Goal: Information Seeking & Learning: Learn about a topic

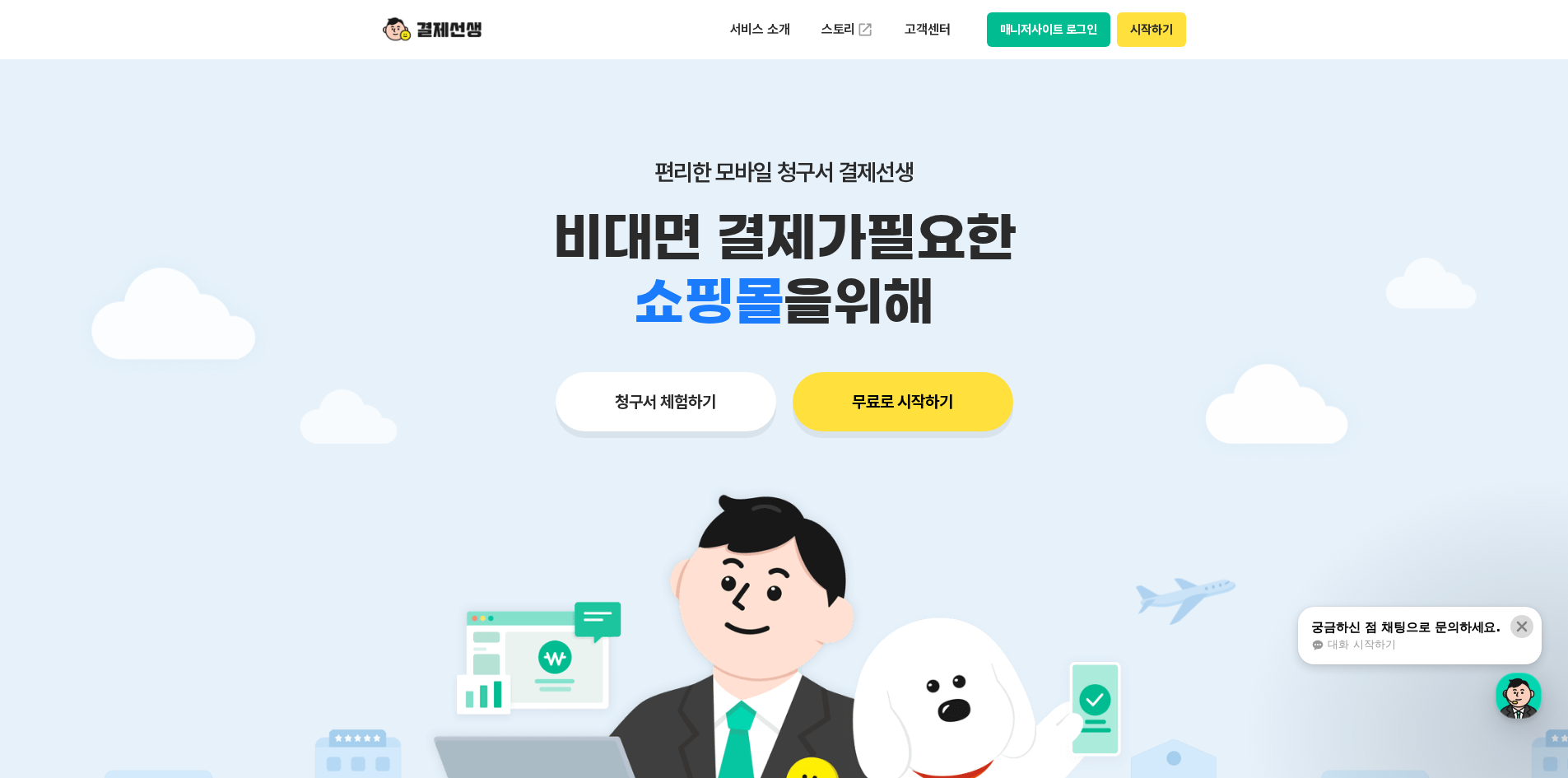
click at [1518, 620] on icon at bounding box center [1522, 626] width 16 height 16
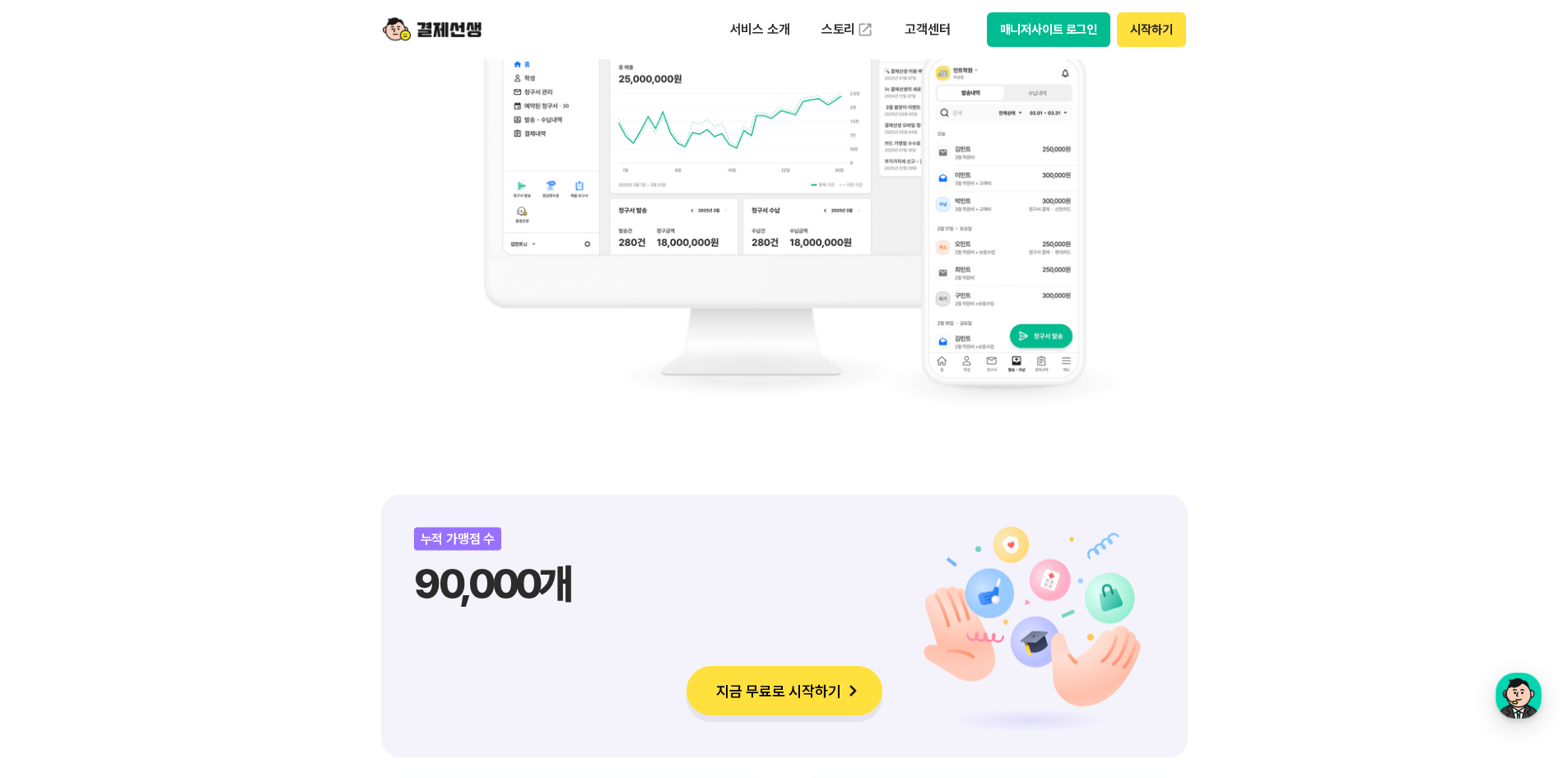
scroll to position [1316, 0]
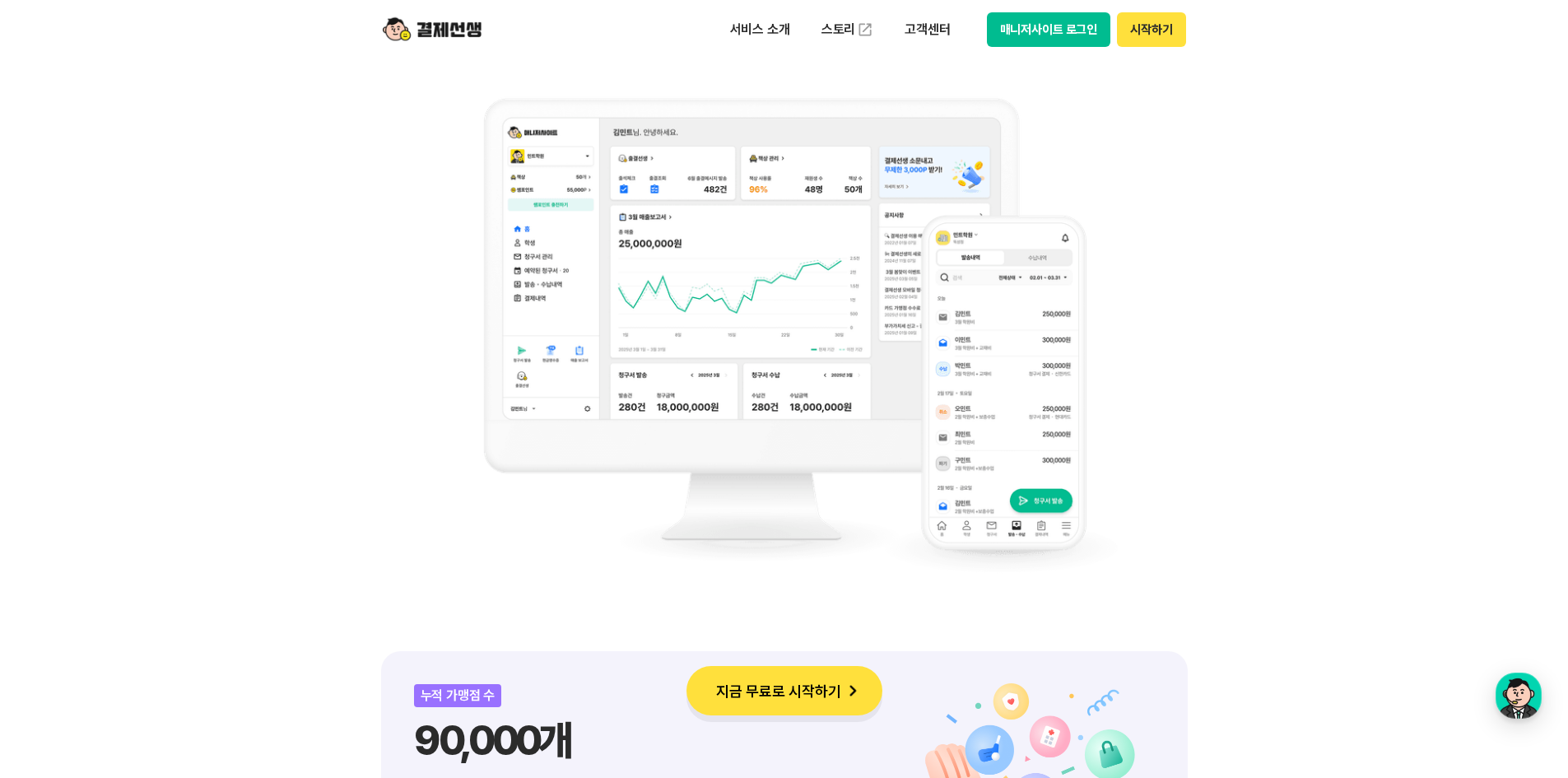
click at [722, 280] on img at bounding box center [784, 335] width 667 height 527
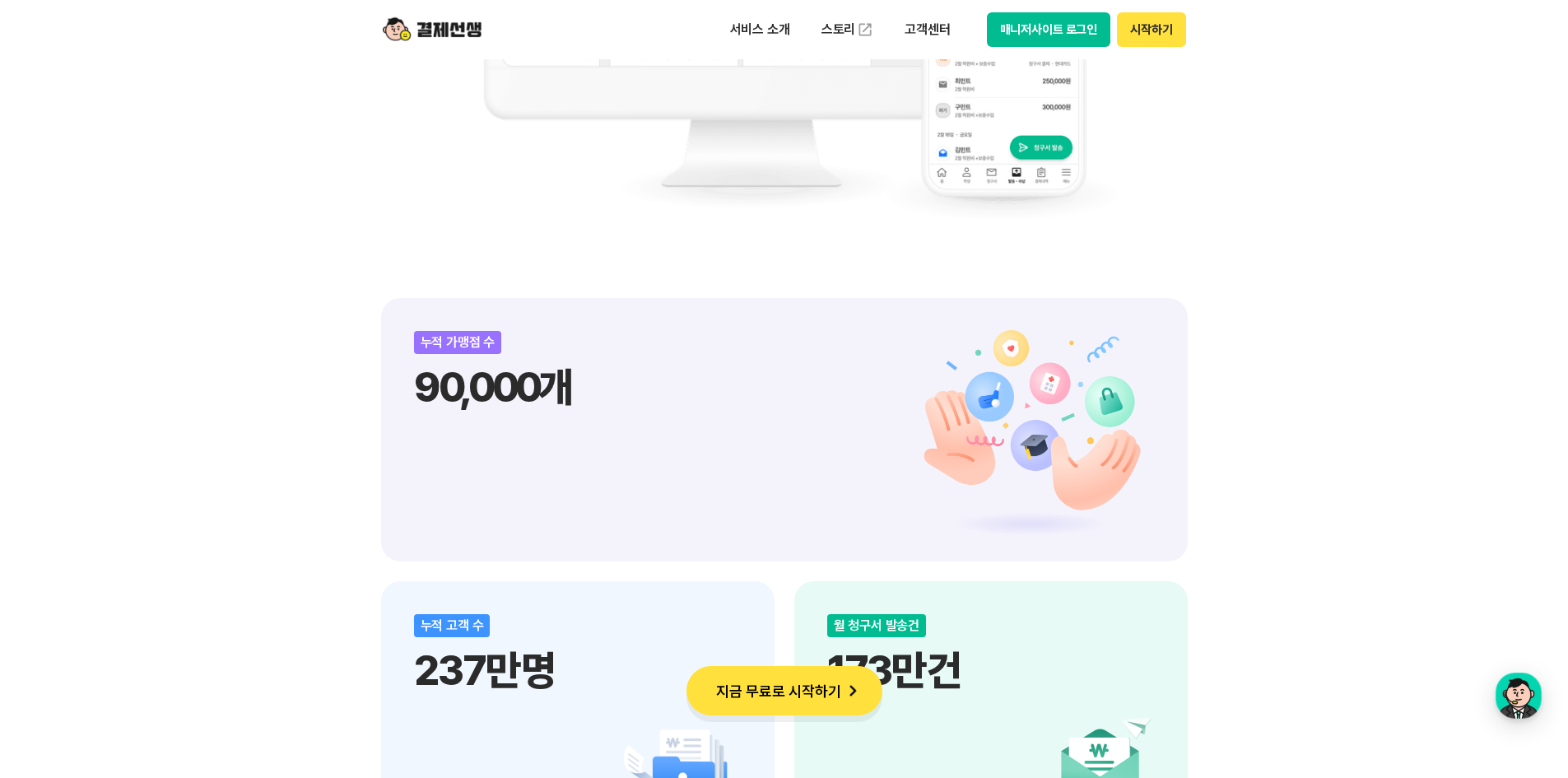
scroll to position [1482, 0]
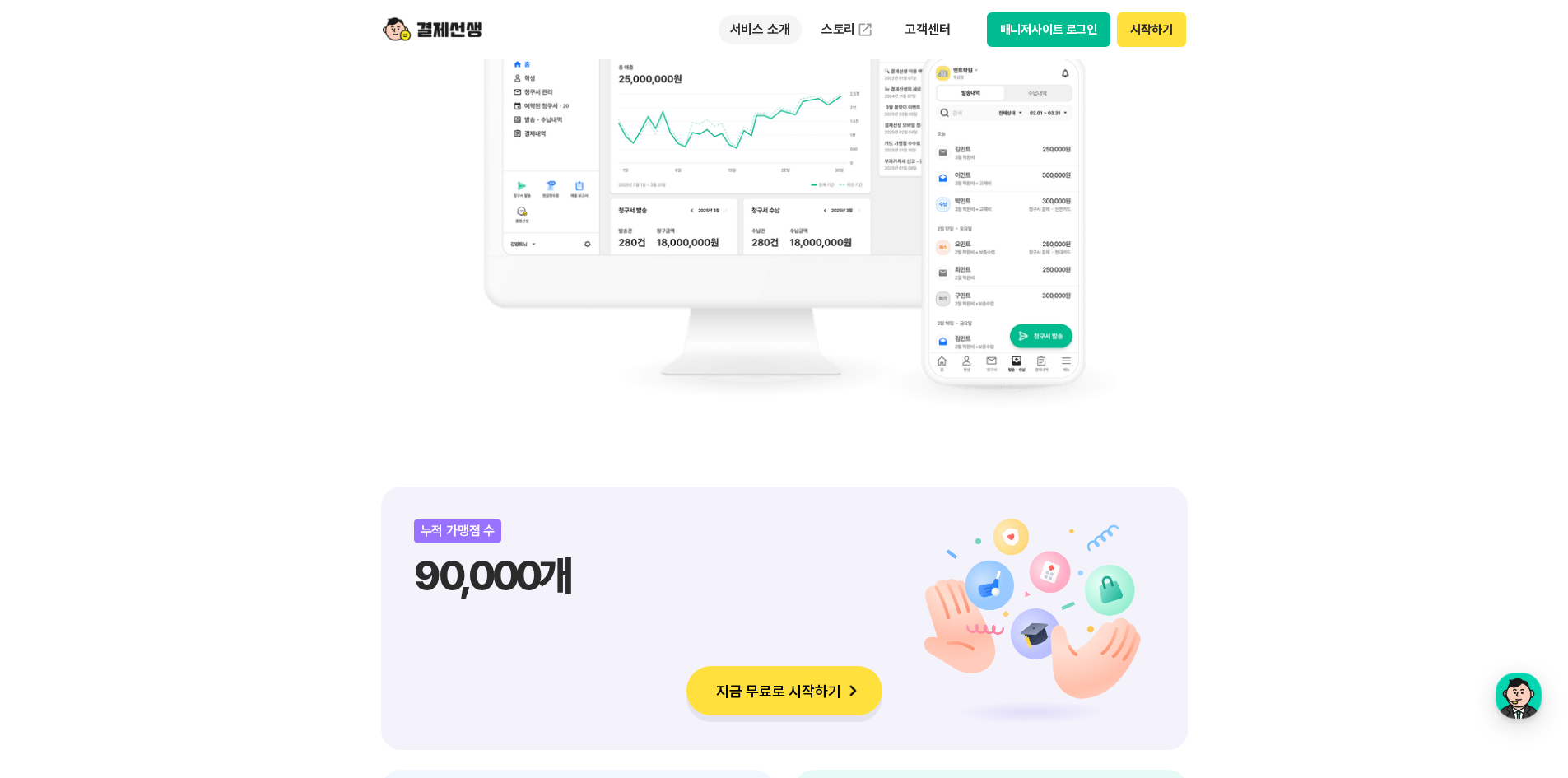
click at [767, 43] on p "서비스 소개" at bounding box center [760, 29] width 83 height 29
click at [765, 186] on link "현금영수증" at bounding box center [788, 196] width 139 height 33
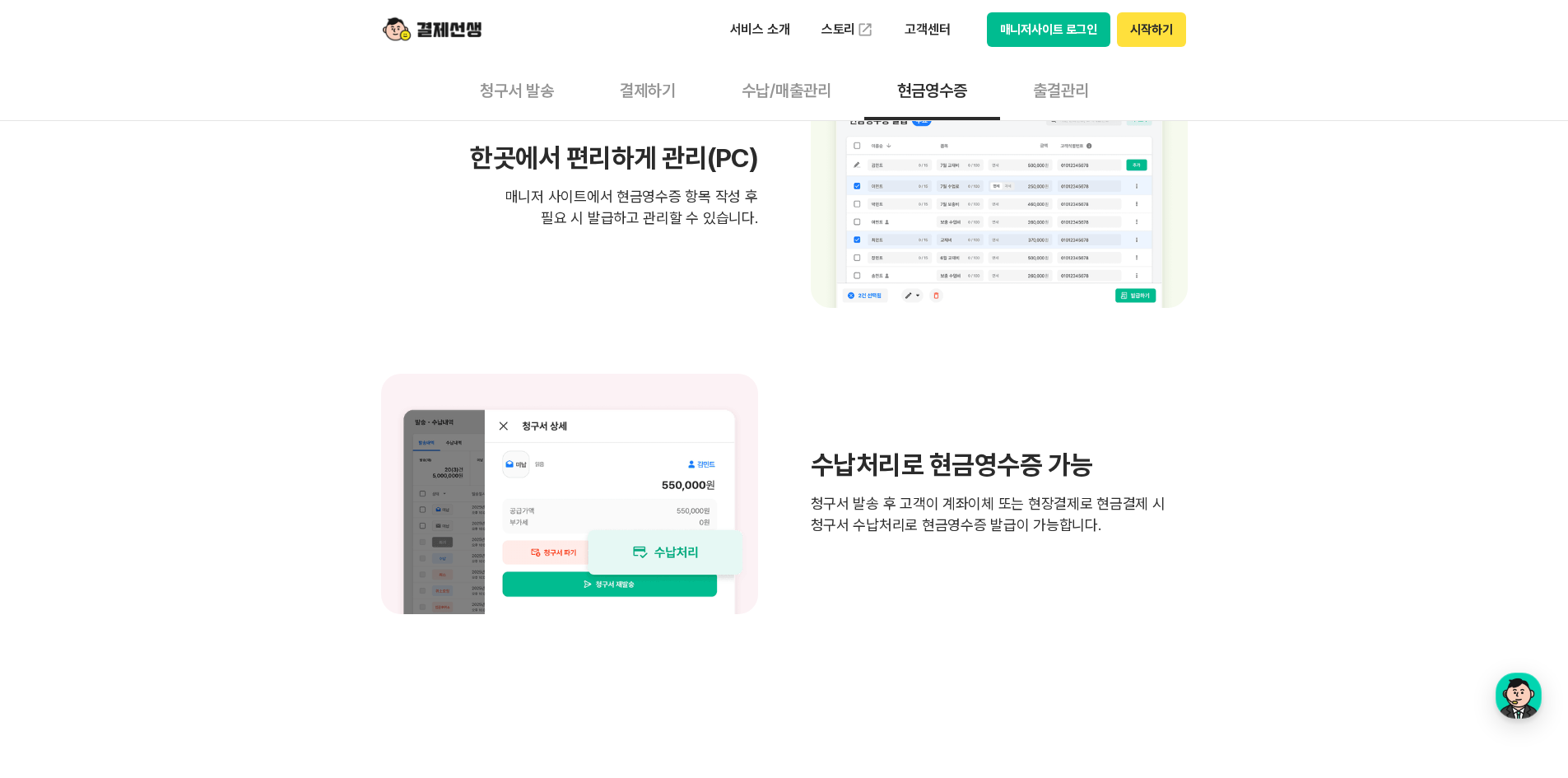
scroll to position [1234, 0]
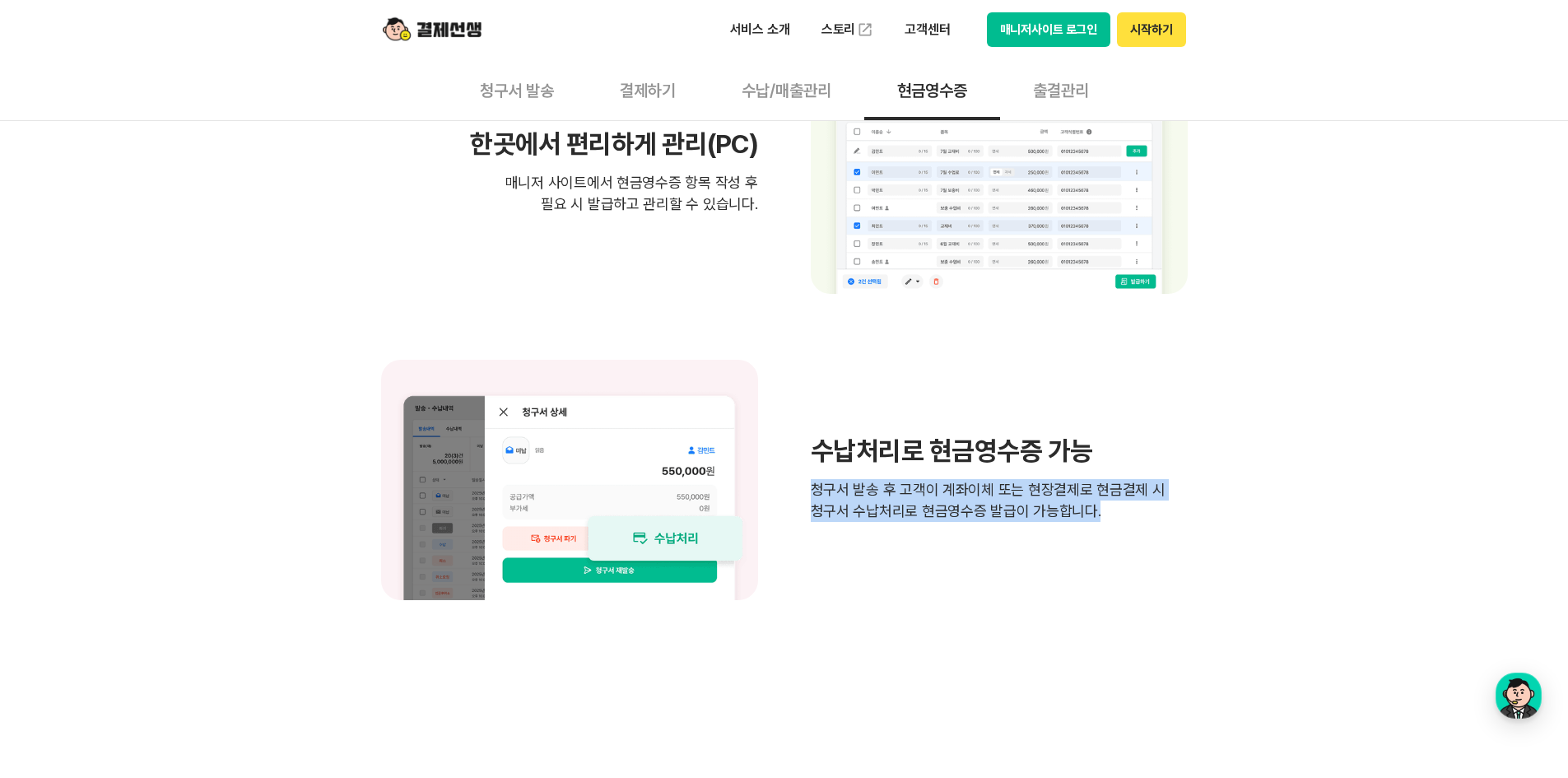
drag, startPoint x: 810, startPoint y: 485, endPoint x: 1360, endPoint y: 522, distance: 551.2
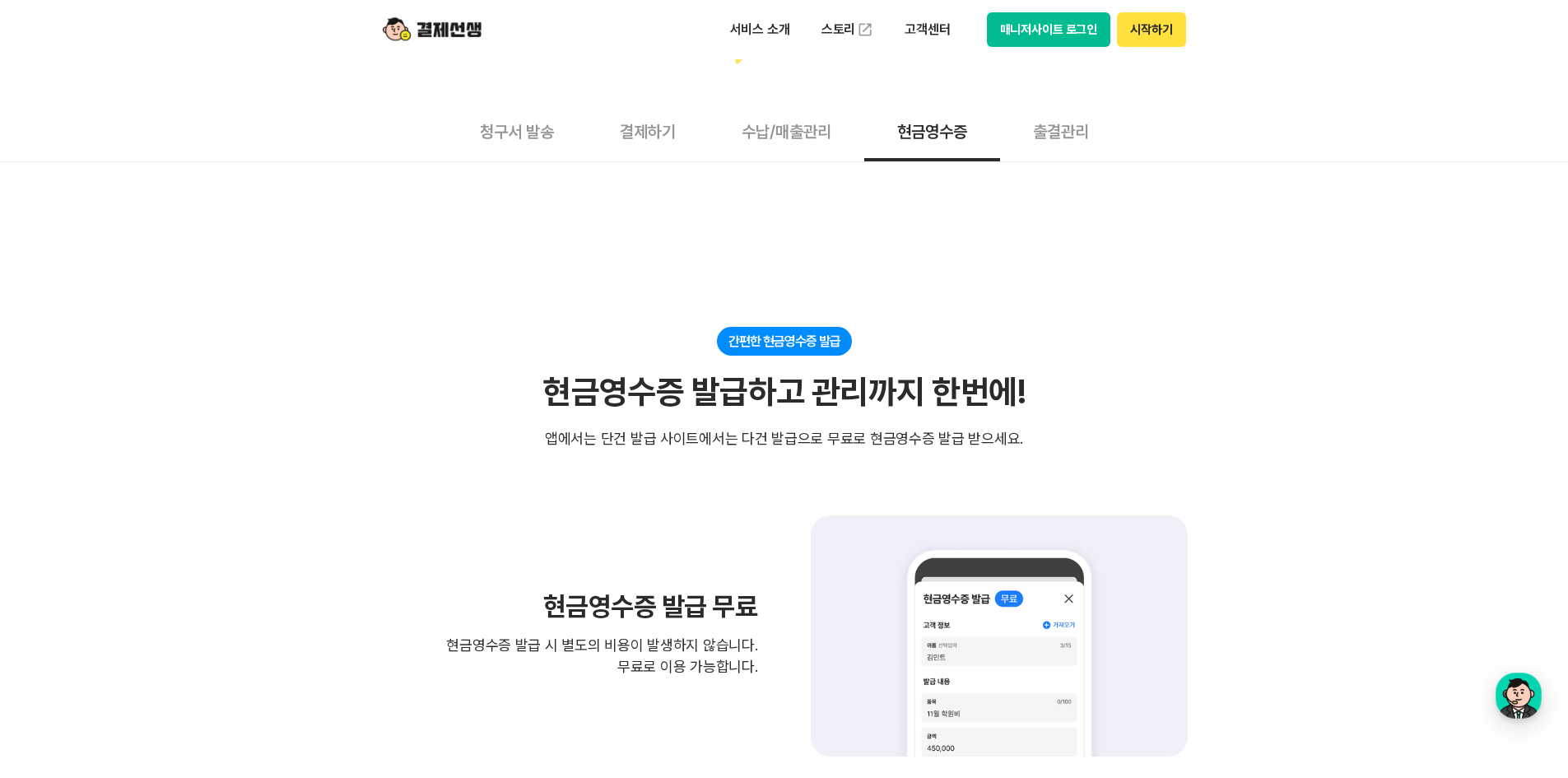
scroll to position [0, 0]
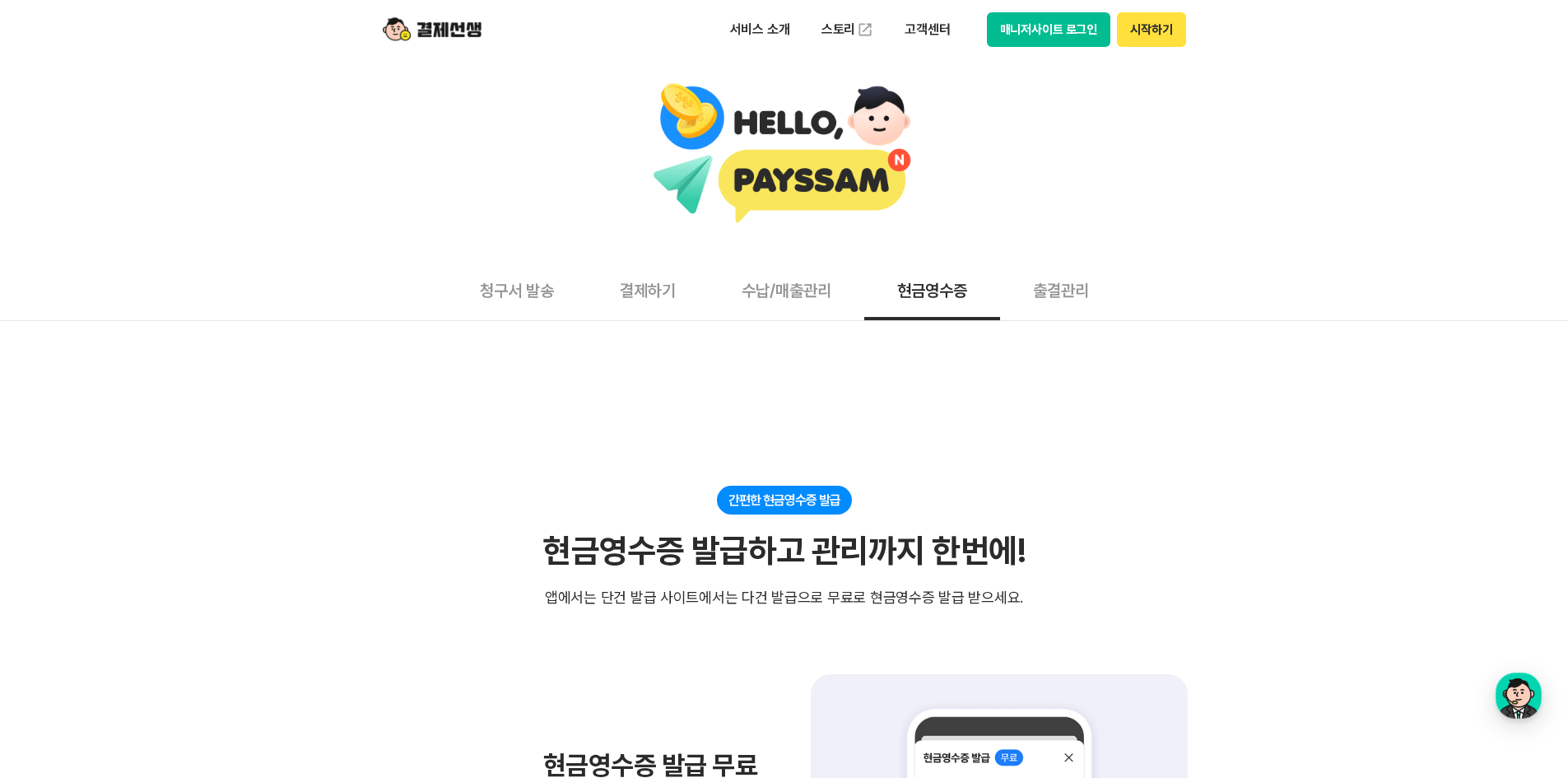
click at [774, 282] on button "수납/매출관리" at bounding box center [787, 290] width 156 height 61
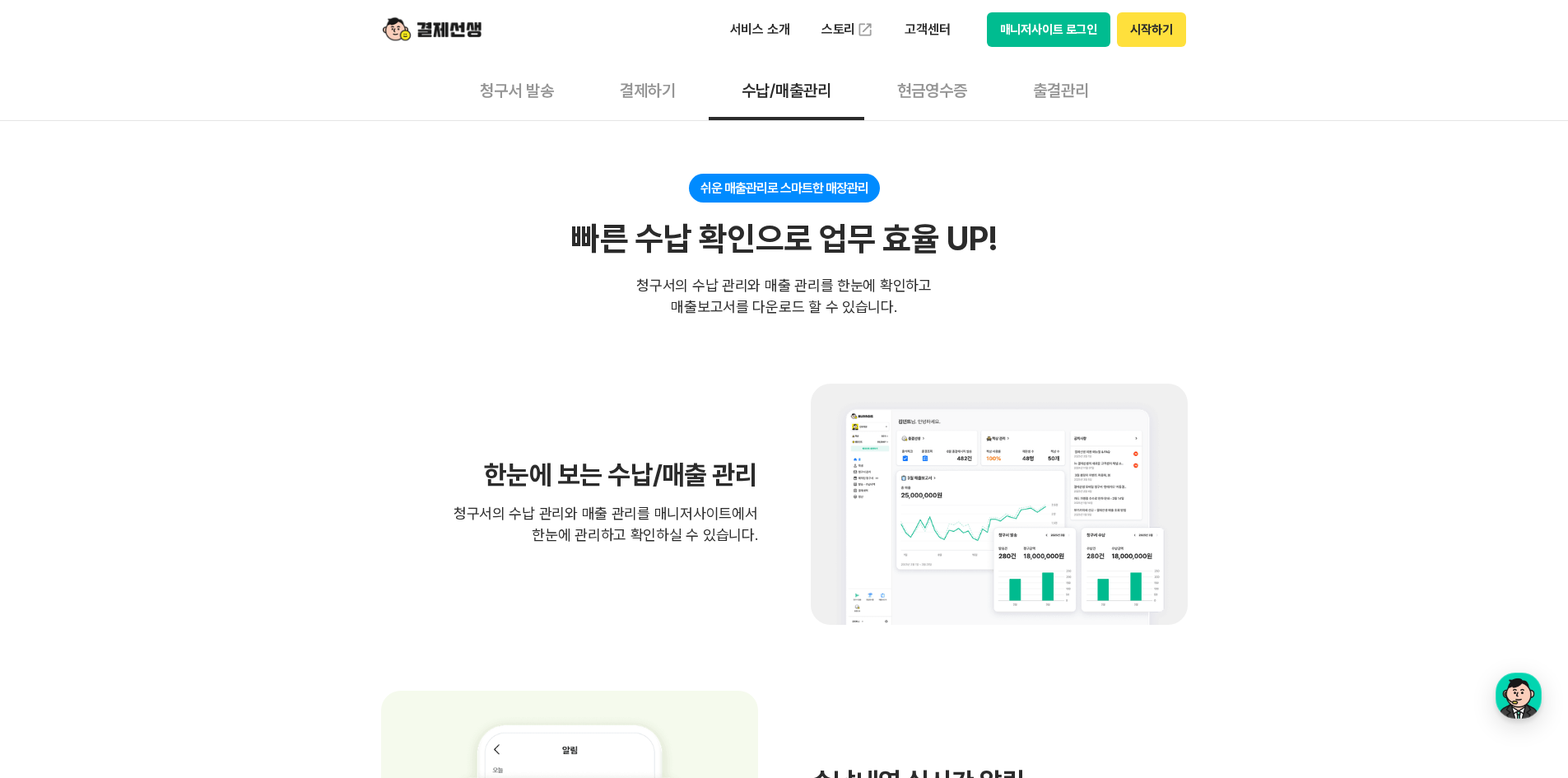
scroll to position [164, 0]
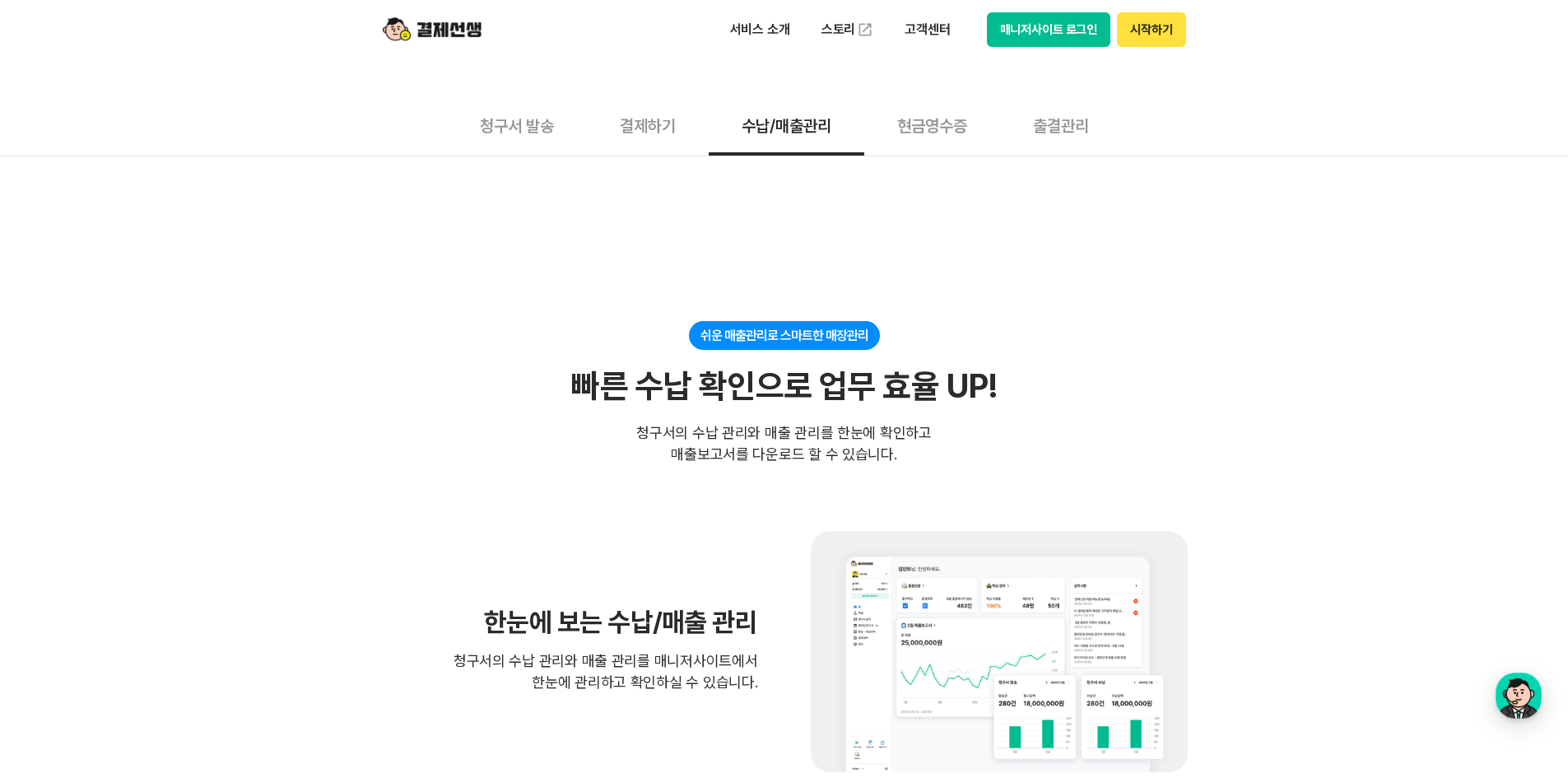
click at [613, 119] on button "결제하기" at bounding box center [648, 125] width 122 height 61
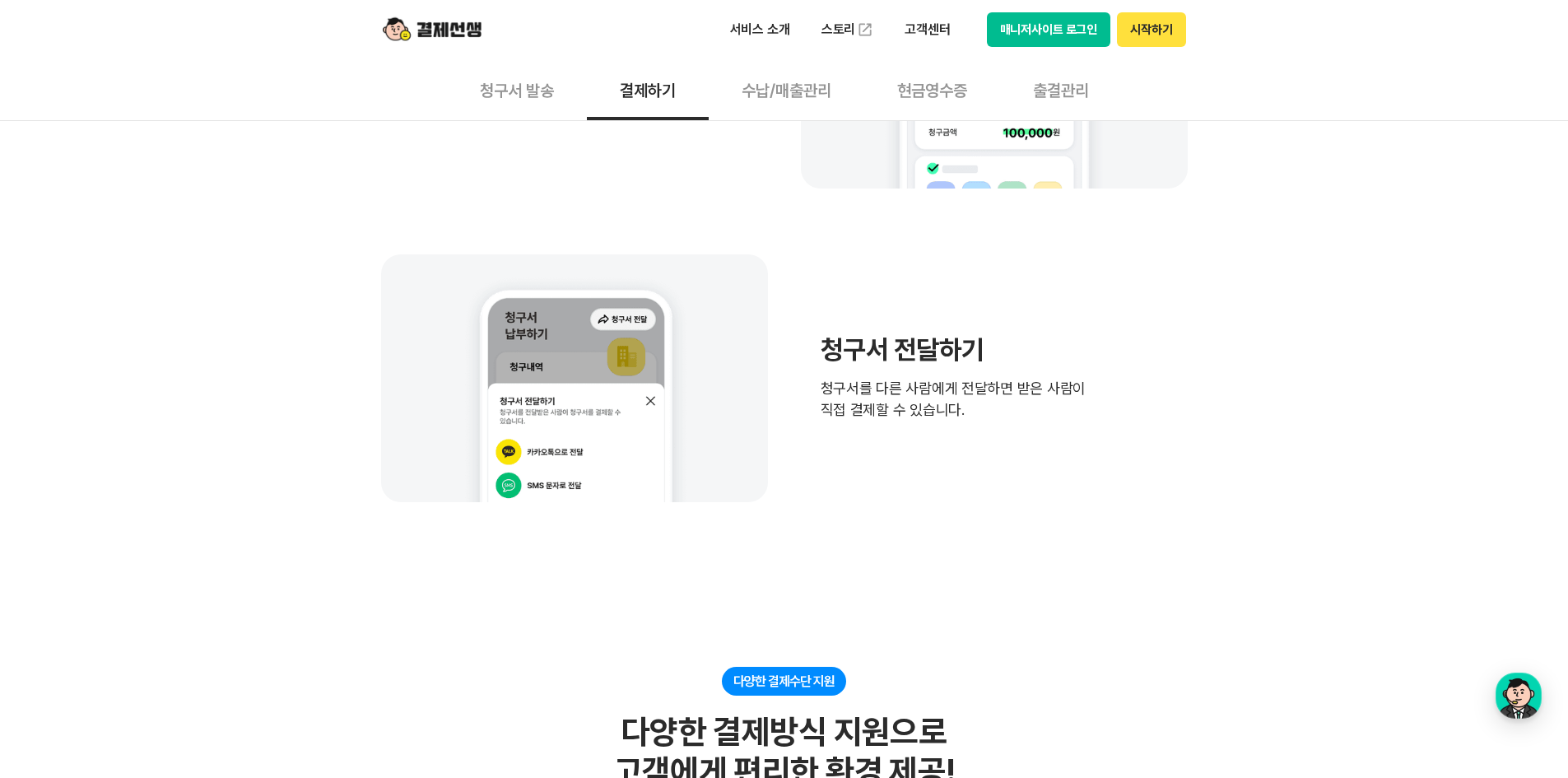
scroll to position [1070, 0]
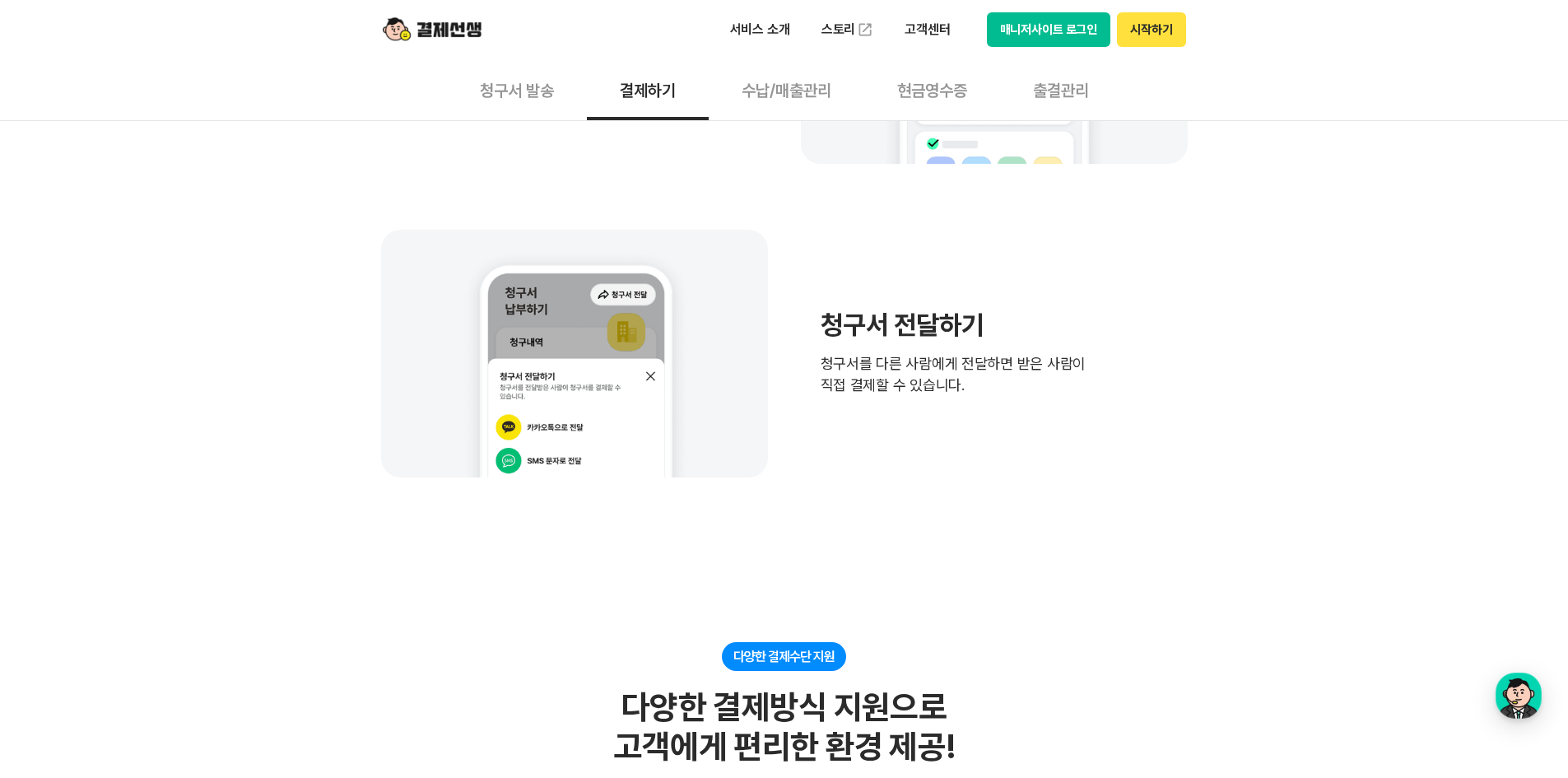
click at [503, 107] on button "청구서 발송" at bounding box center [517, 89] width 140 height 61
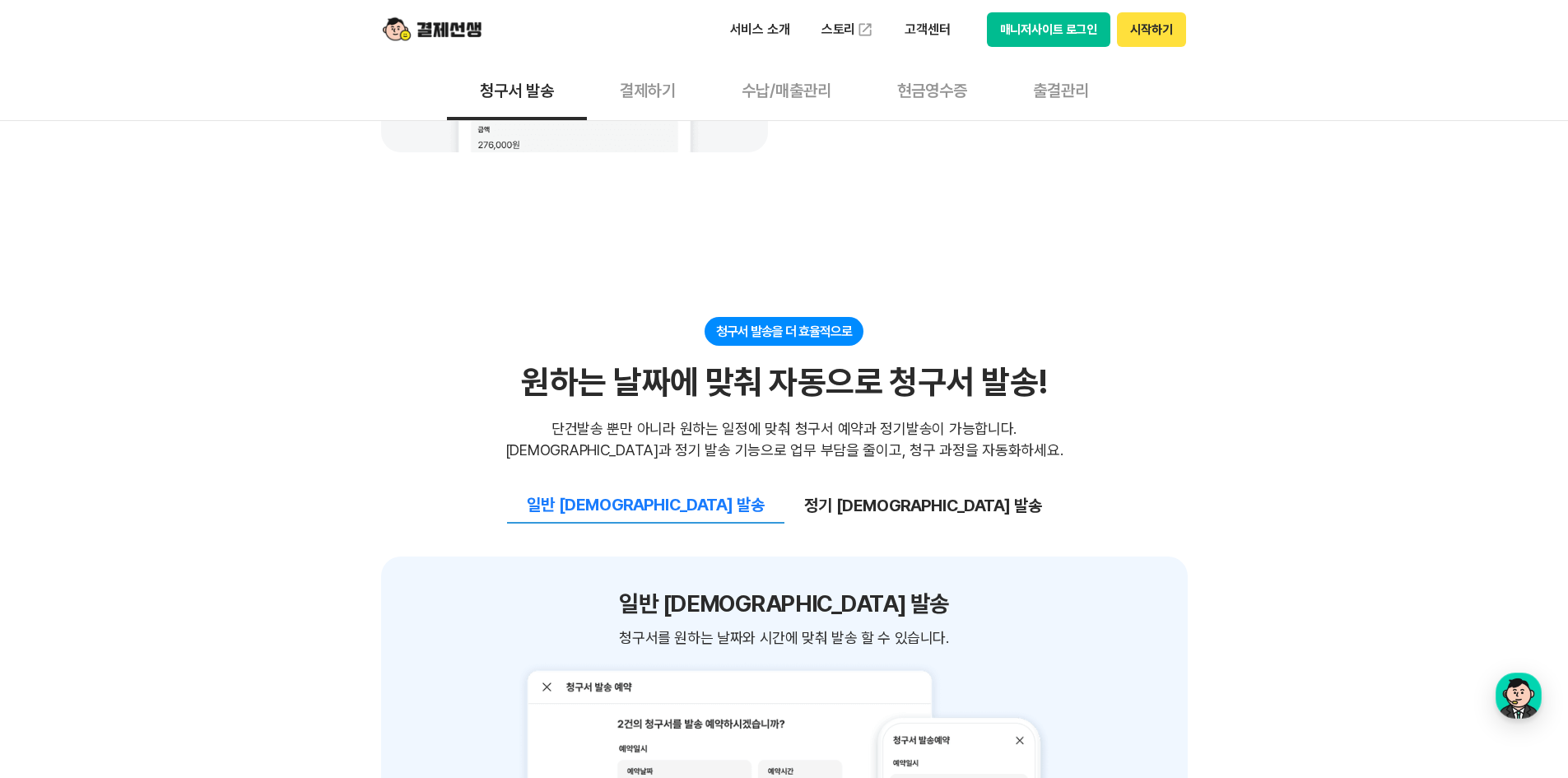
scroll to position [1728, 0]
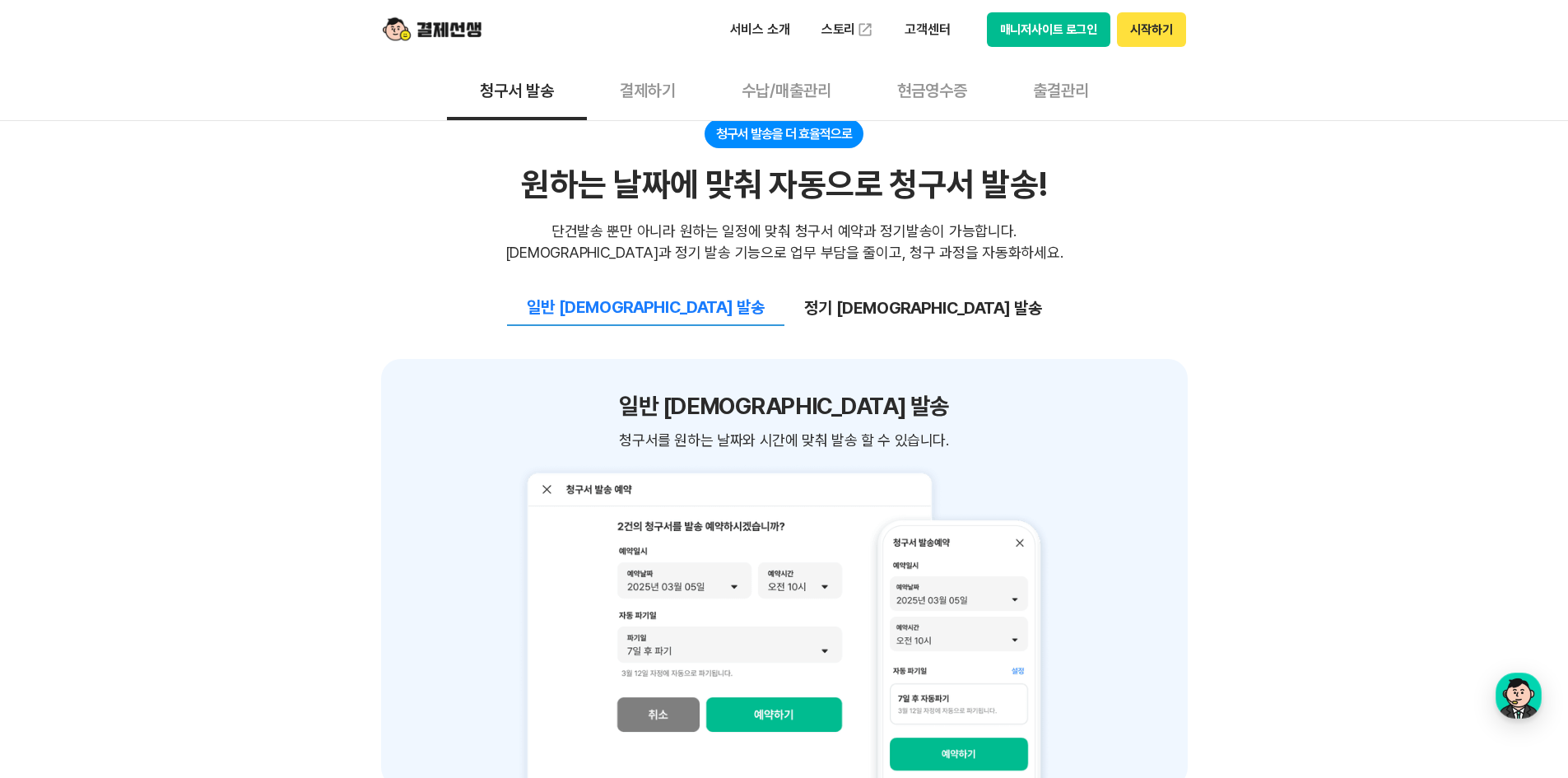
click at [862, 291] on button "정기 예약 발송" at bounding box center [923, 308] width 277 height 35
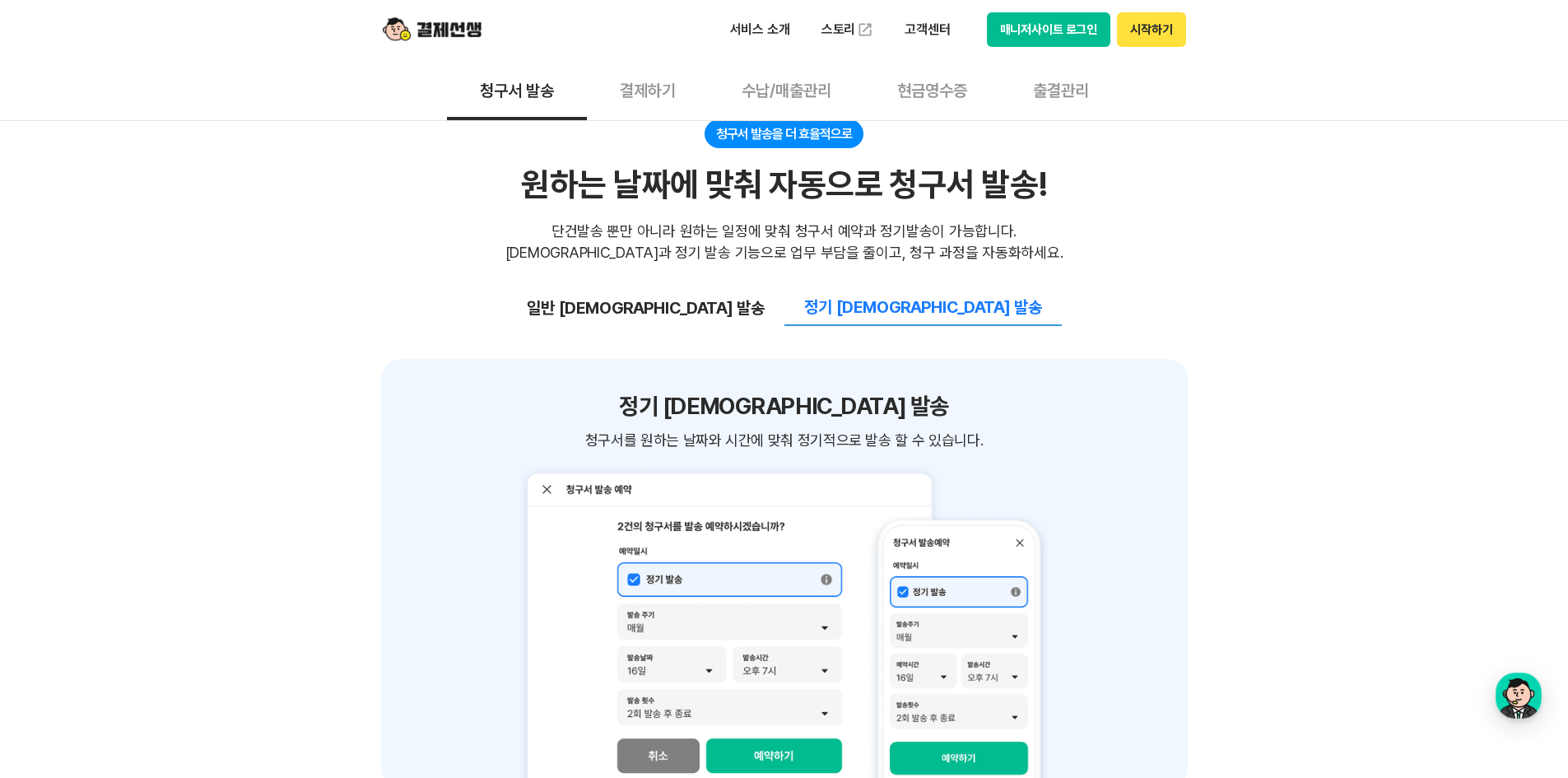
scroll to position [1646, 0]
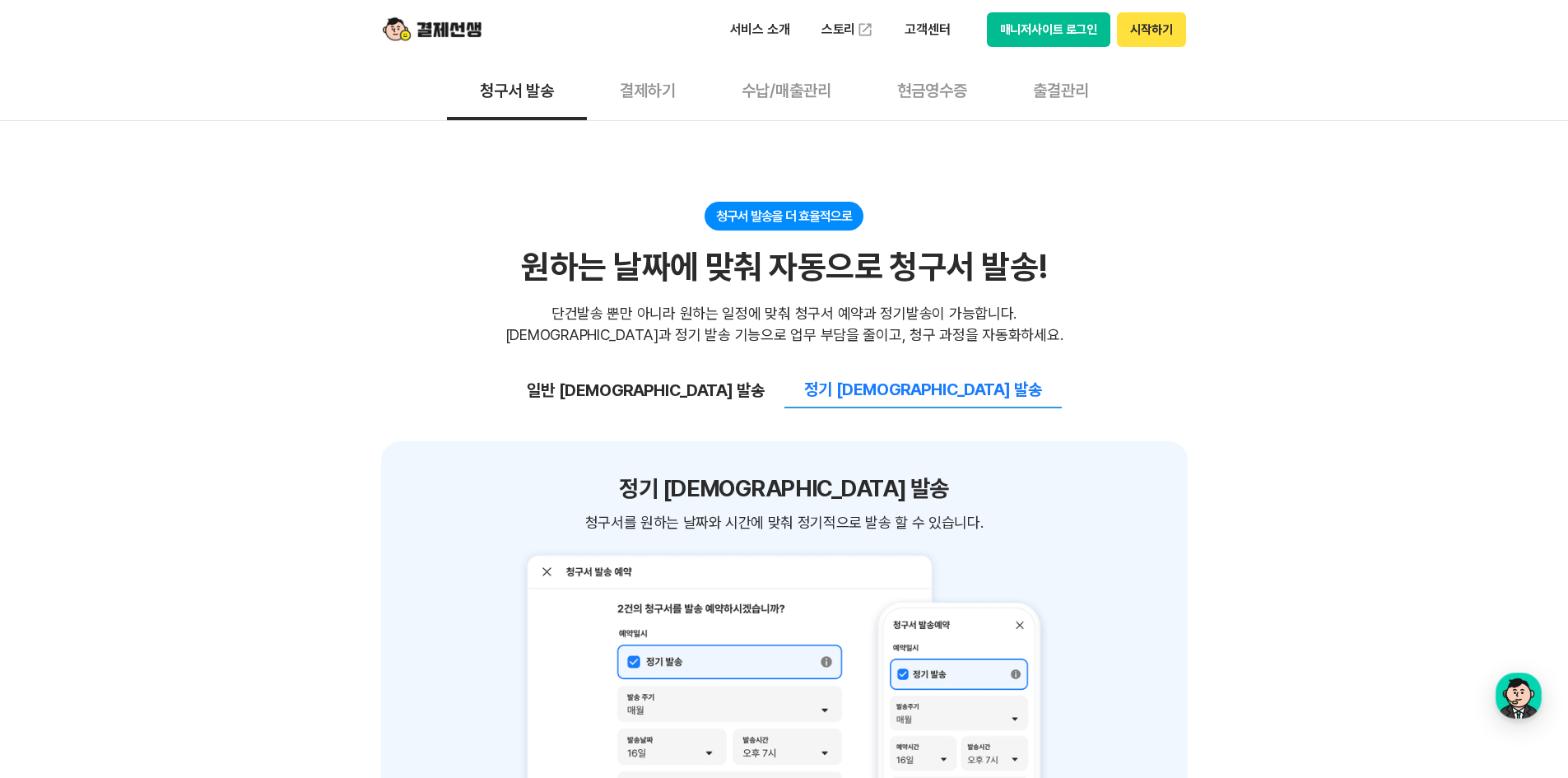
click at [647, 84] on button "결제하기" at bounding box center [648, 89] width 122 height 61
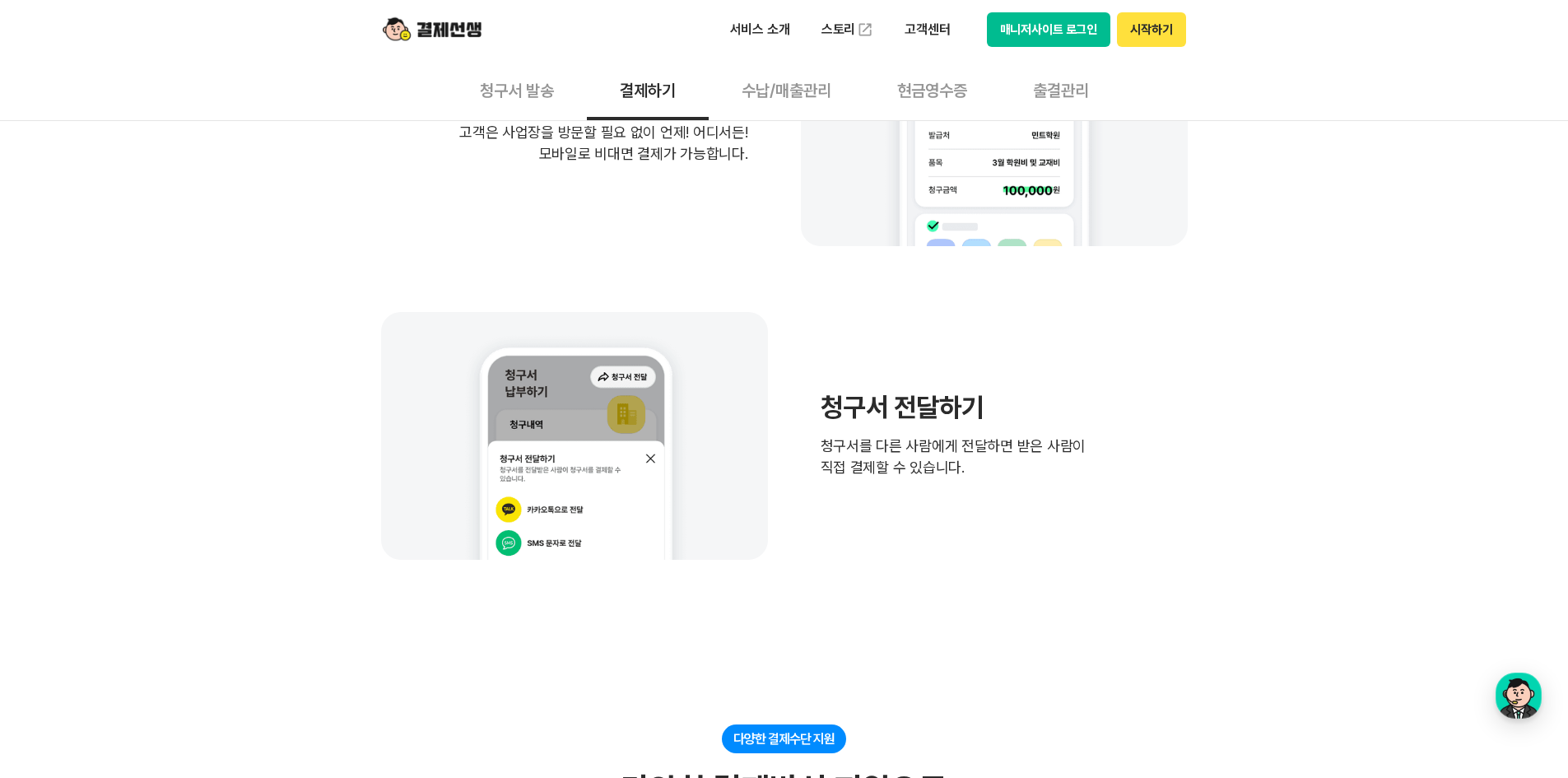
scroll to position [411, 0]
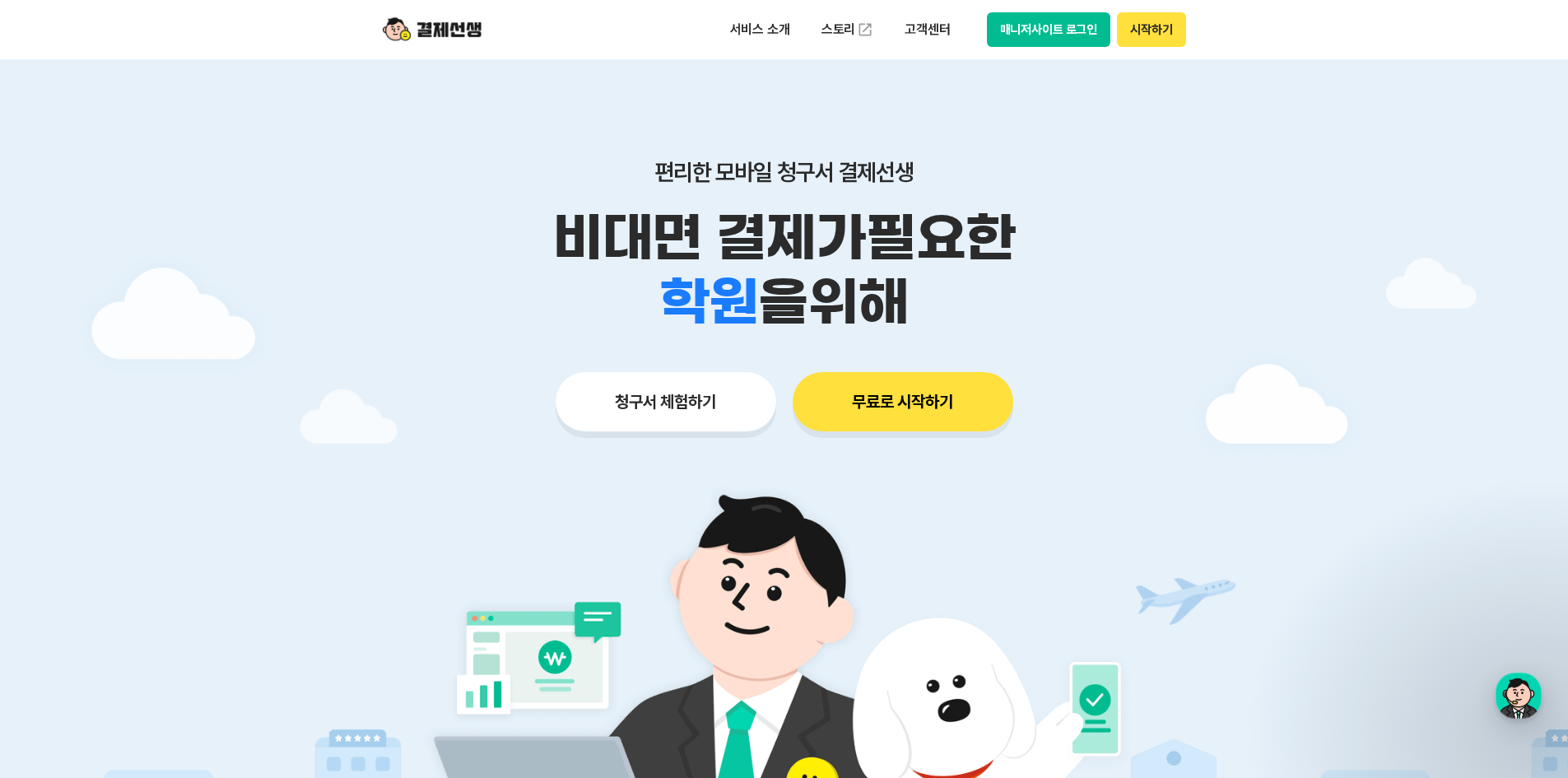
click at [781, 46] on div "서비스 소개 스토리 고객센터 매니저사이트 로그인 시작하기" at bounding box center [952, 29] width 468 height 35
click at [784, 35] on p "서비스 소개" at bounding box center [760, 29] width 83 height 29
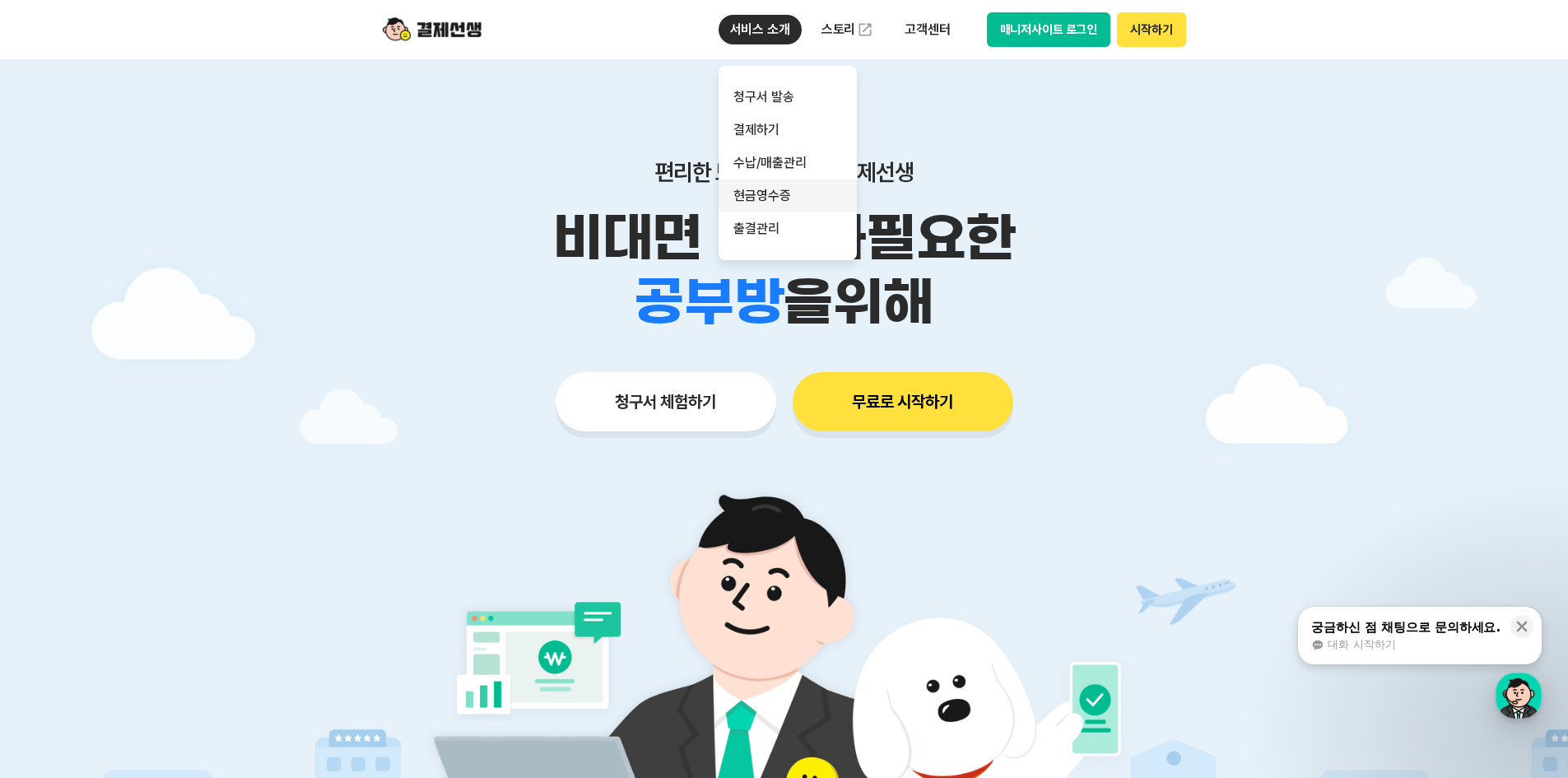
click at [793, 185] on link "현금영수증" at bounding box center [788, 196] width 139 height 33
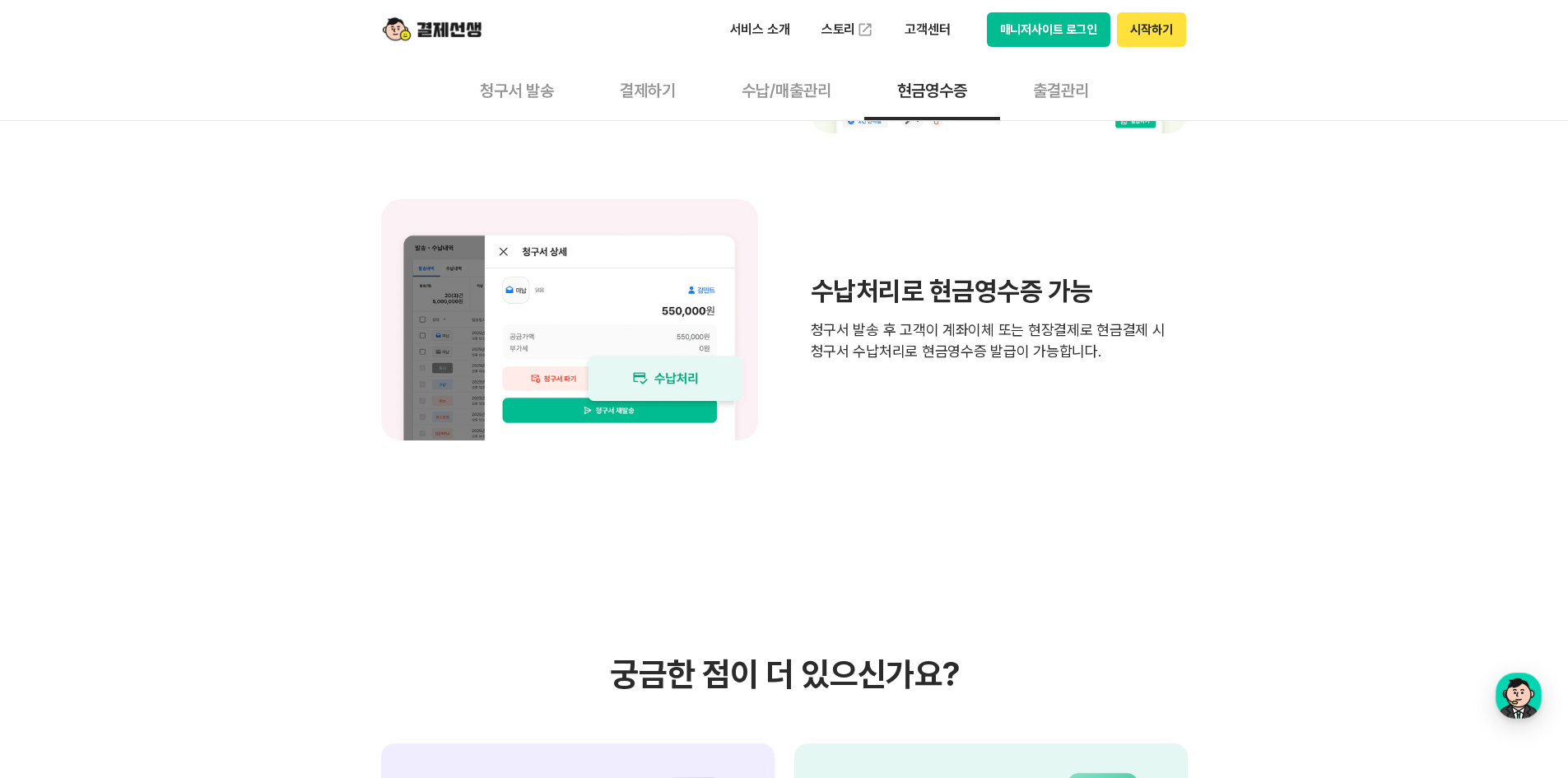
scroll to position [1398, 0]
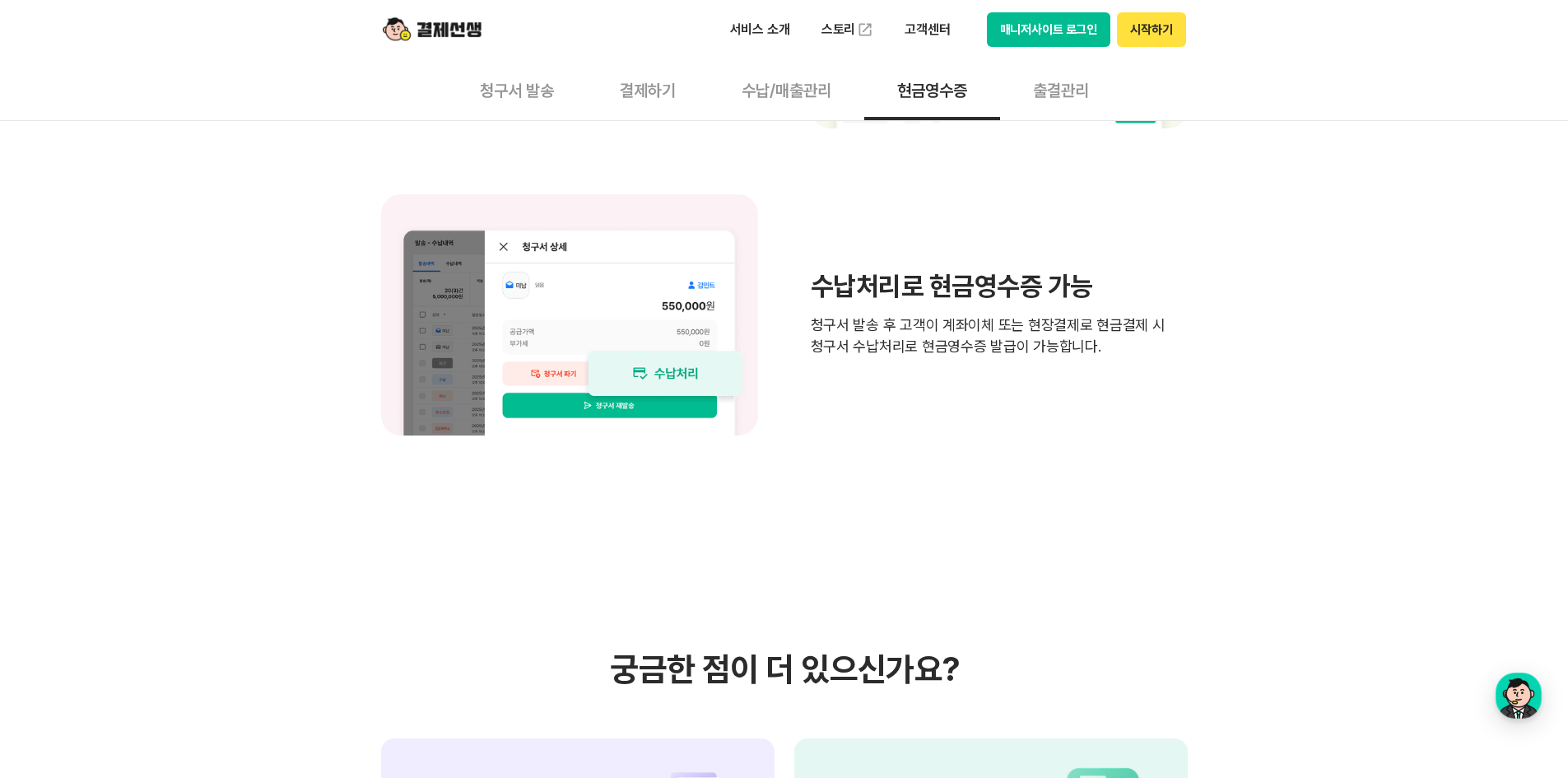
click at [1076, 18] on button "매니저사이트 로그인" at bounding box center [1049, 29] width 125 height 35
